Goal: Find contact information: Find contact information

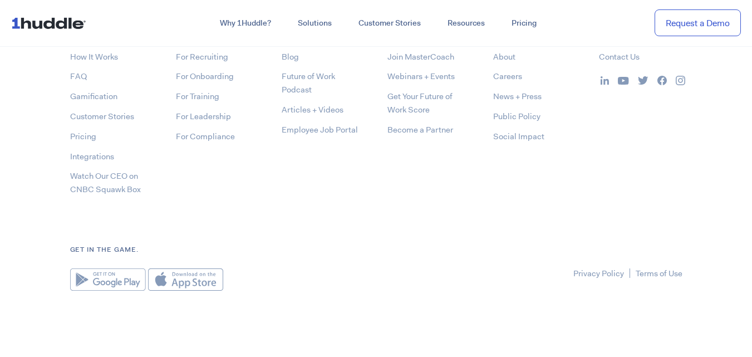
scroll to position [5852, 0]
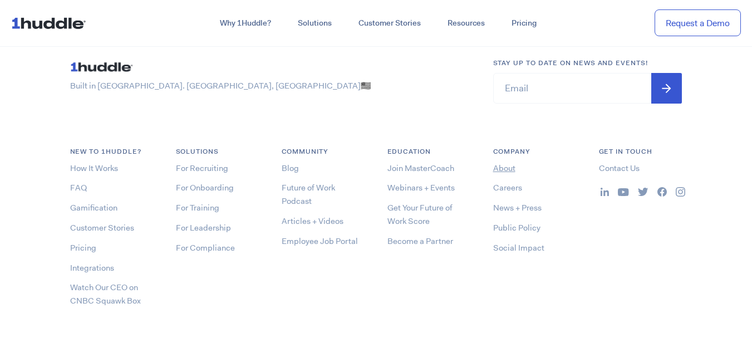
click at [503, 169] on link "About" at bounding box center [504, 168] width 22 height 11
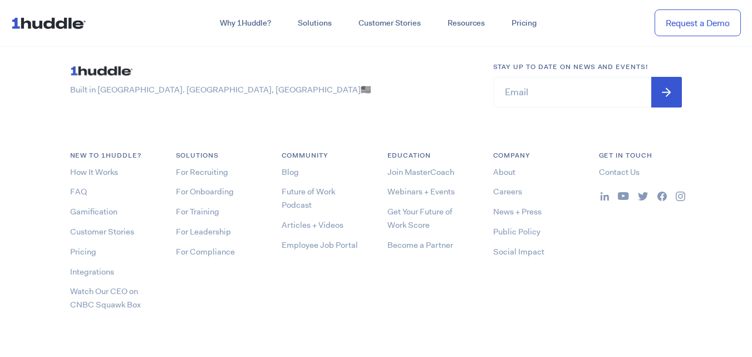
scroll to position [3276, 0]
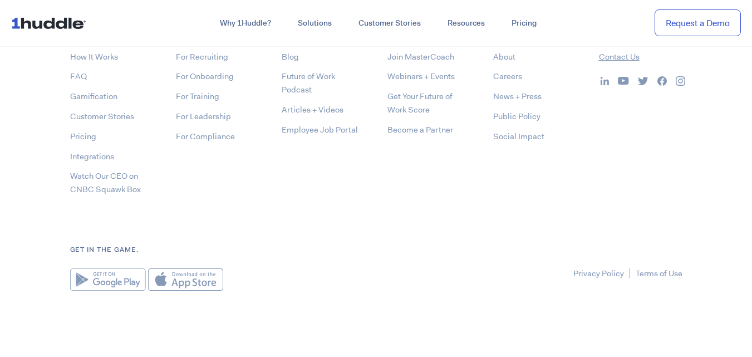
click at [612, 58] on link "Contact Us" at bounding box center [619, 56] width 41 height 11
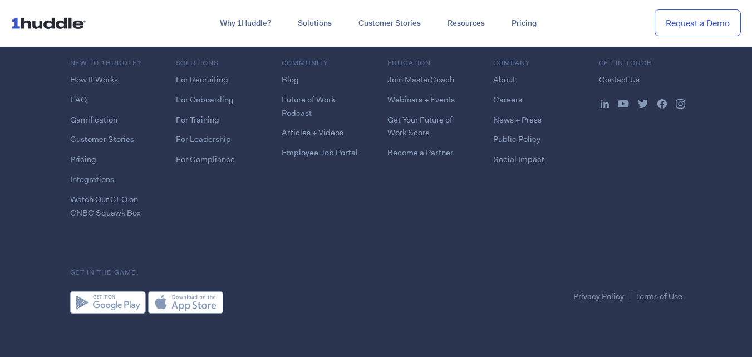
scroll to position [1636, 0]
click at [503, 73] on link "About" at bounding box center [504, 78] width 22 height 11
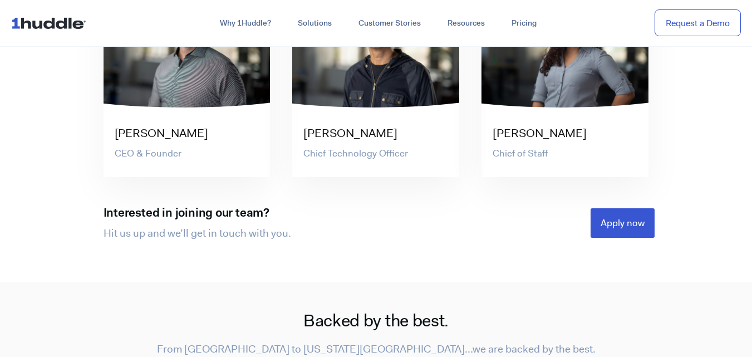
scroll to position [2116, 0]
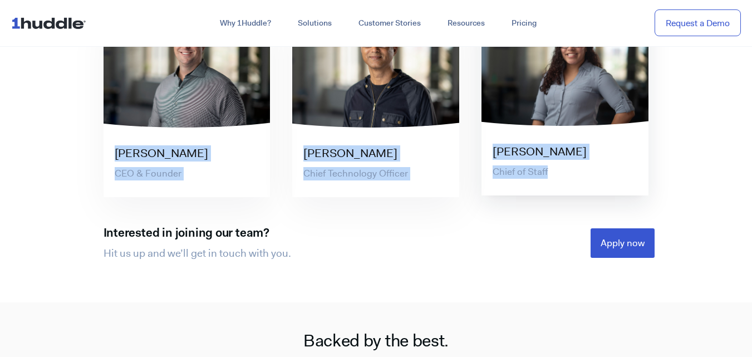
copy div "Sam Caucci CEO & Founder Rakesh Raju Chief Technology Officer Bri Hernandez Cas…"
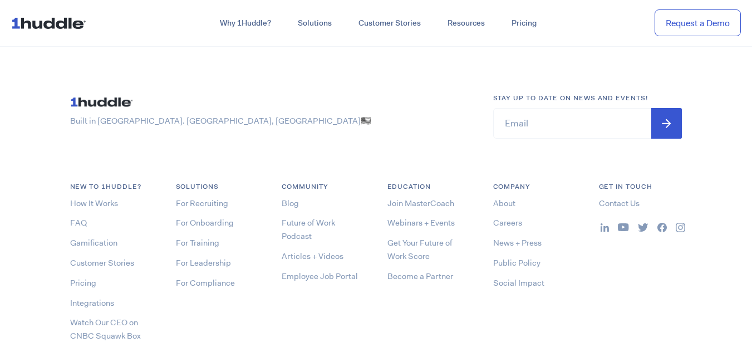
scroll to position [3063, 0]
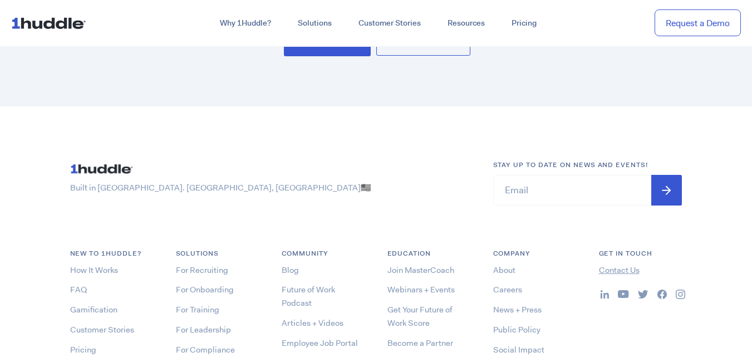
click at [625, 271] on link "Contact Us" at bounding box center [619, 270] width 41 height 11
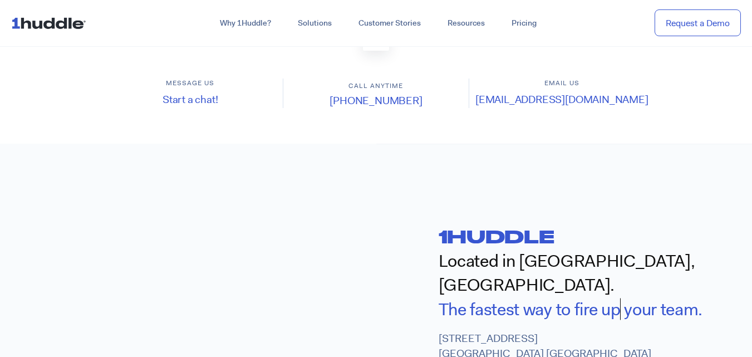
scroll to position [278, 0]
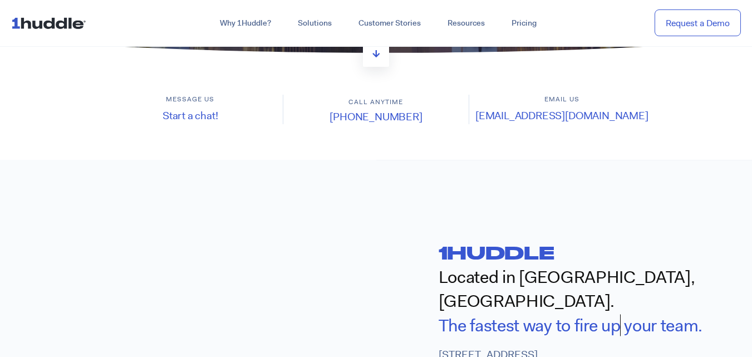
drag, startPoint x: 332, startPoint y: 119, endPoint x: 429, endPoint y: 128, distance: 97.8
click at [429, 128] on section "Message us Start a chat! Call anytime [PHONE_NUMBER] Email us [EMAIL_ADDRESS][D…" at bounding box center [376, 109] width 752 height 101
copy link "[PHONE_NUMBER]"
